Goal: Information Seeking & Learning: Learn about a topic

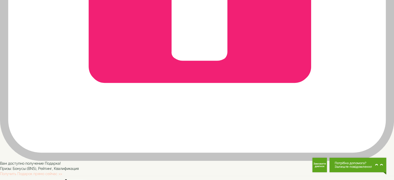
click at [62, 172] on link "Получить Подарок прямо сейчас >>" at bounding box center [31, 174] width 62 height 4
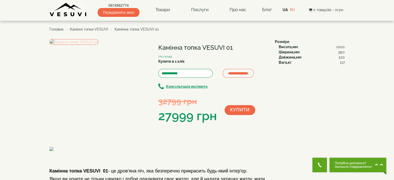
click at [99, 45] on img at bounding box center [74, 42] width 49 height 6
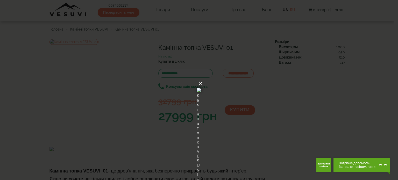
click at [203, 78] on button "×" at bounding box center [201, 83] width 4 height 11
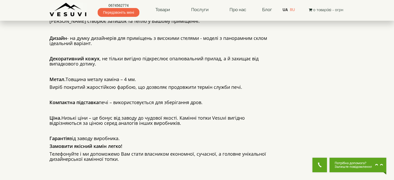
scroll to position [259, 0]
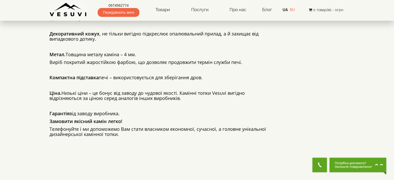
drag, startPoint x: 207, startPoint y: 41, endPoint x: 222, endPoint y: 43, distance: 15.7
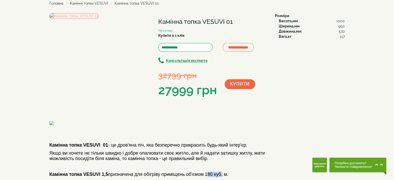
scroll to position [0, 0]
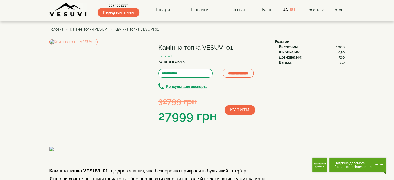
click at [83, 30] on span "Камінні топки VESUVI" at bounding box center [89, 29] width 38 height 4
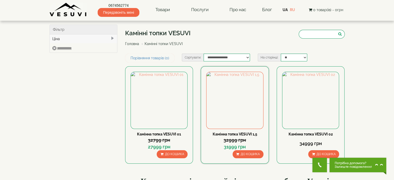
click at [237, 135] on link "Камінна топка VESUVI 1,5" at bounding box center [235, 134] width 45 height 4
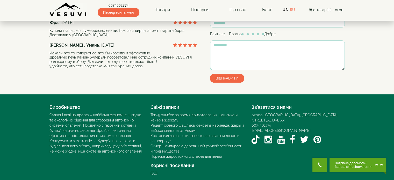
scroll to position [259, 0]
